Goal: Find specific page/section: Find specific page/section

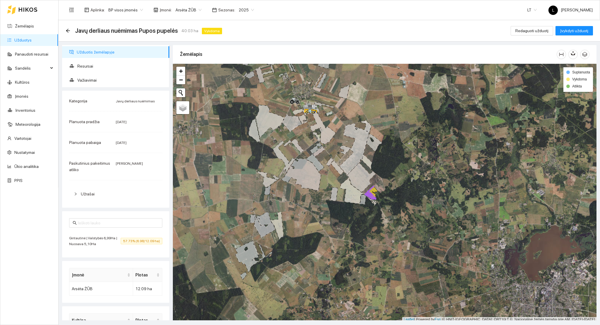
click at [23, 9] on icon at bounding box center [28, 10] width 18 height 4
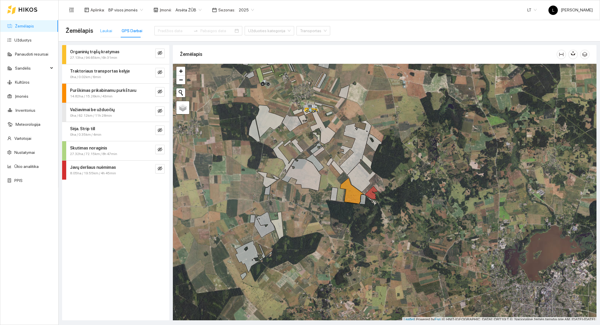
click at [108, 35] on div "Laukai" at bounding box center [106, 30] width 12 height 13
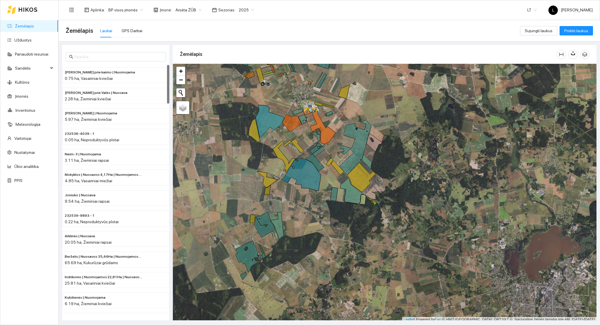
scroll to position [1, 0]
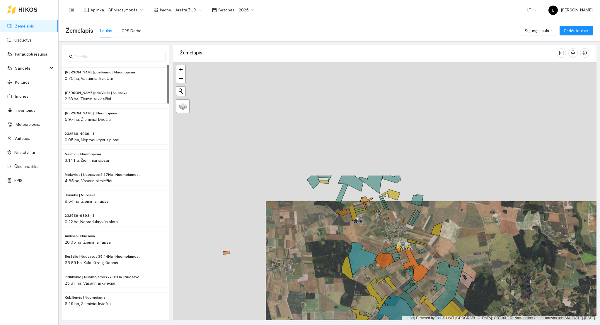
drag, startPoint x: 382, startPoint y: 200, endPoint x: 426, endPoint y: 263, distance: 77.0
click at [426, 263] on div at bounding box center [384, 191] width 423 height 259
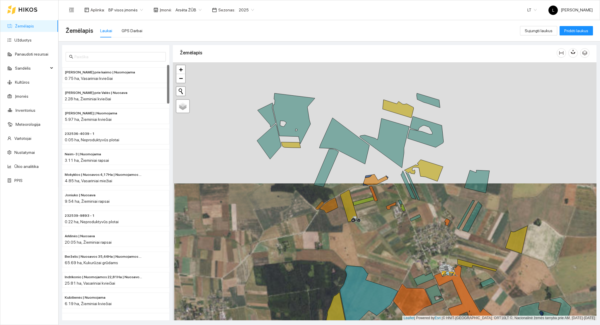
drag, startPoint x: 386, startPoint y: 236, endPoint x: 338, endPoint y: 168, distance: 83.1
click at [339, 169] on div at bounding box center [384, 191] width 423 height 259
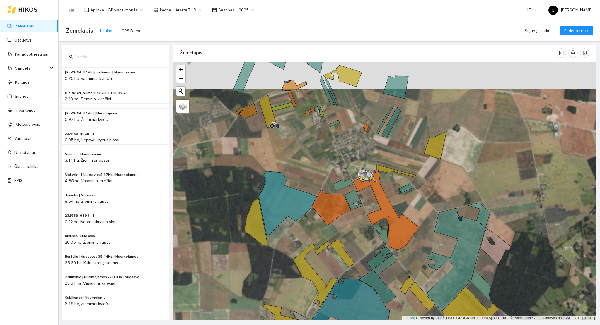
drag, startPoint x: 344, startPoint y: 190, endPoint x: 311, endPoint y: 165, distance: 40.7
click at [311, 165] on div at bounding box center [384, 191] width 423 height 259
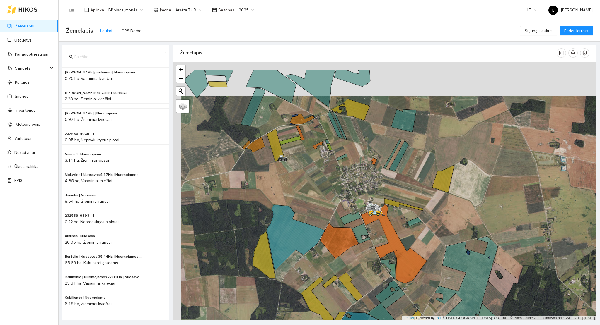
drag, startPoint x: 285, startPoint y: 136, endPoint x: 293, endPoint y: 178, distance: 42.8
click at [291, 172] on div at bounding box center [384, 191] width 423 height 259
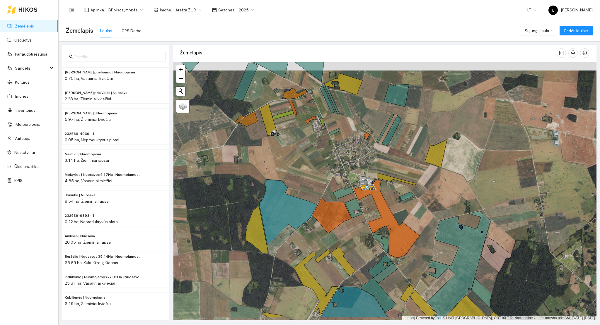
drag, startPoint x: 346, startPoint y: 162, endPoint x: 327, endPoint y: 95, distance: 68.9
click at [327, 95] on div at bounding box center [384, 191] width 423 height 259
